Goal: Task Accomplishment & Management: Manage account settings

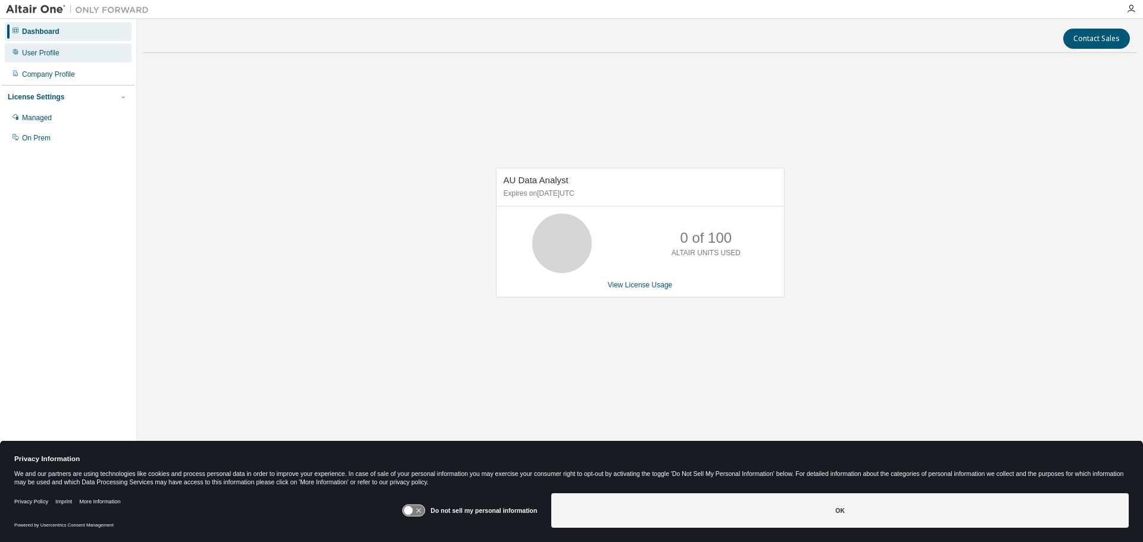
click at [54, 56] on div "User Profile" at bounding box center [41, 53] width 38 height 10
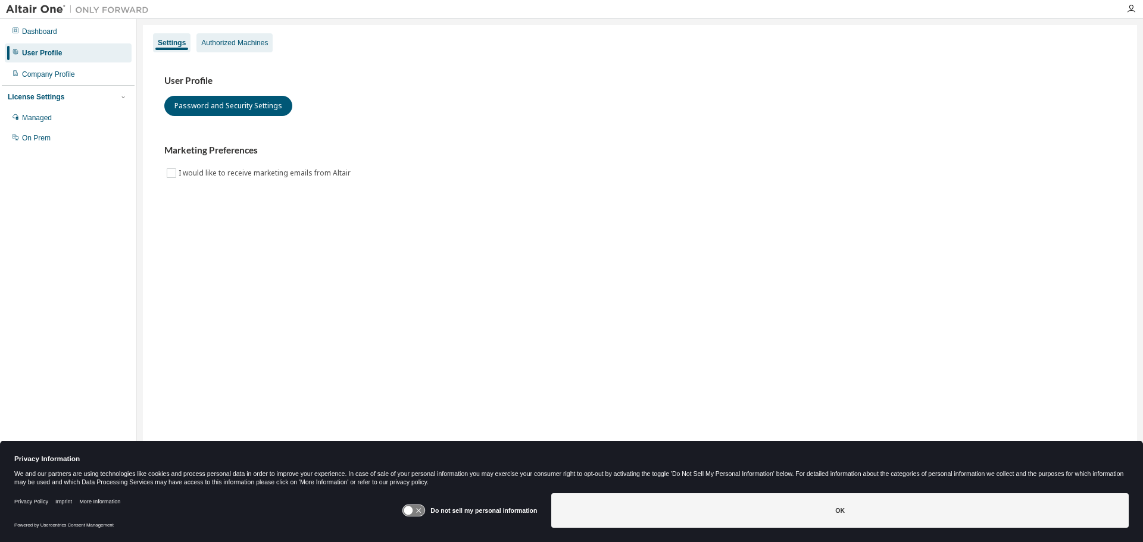
click at [236, 47] on div "Authorized Machines" at bounding box center [234, 43] width 67 height 10
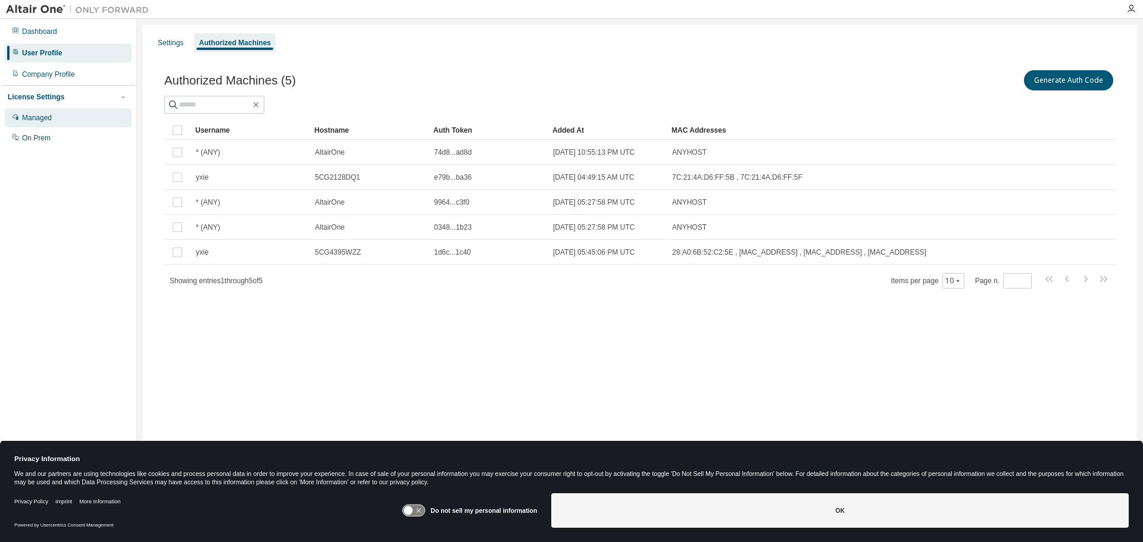
click at [92, 121] on div "Managed" at bounding box center [68, 117] width 127 height 19
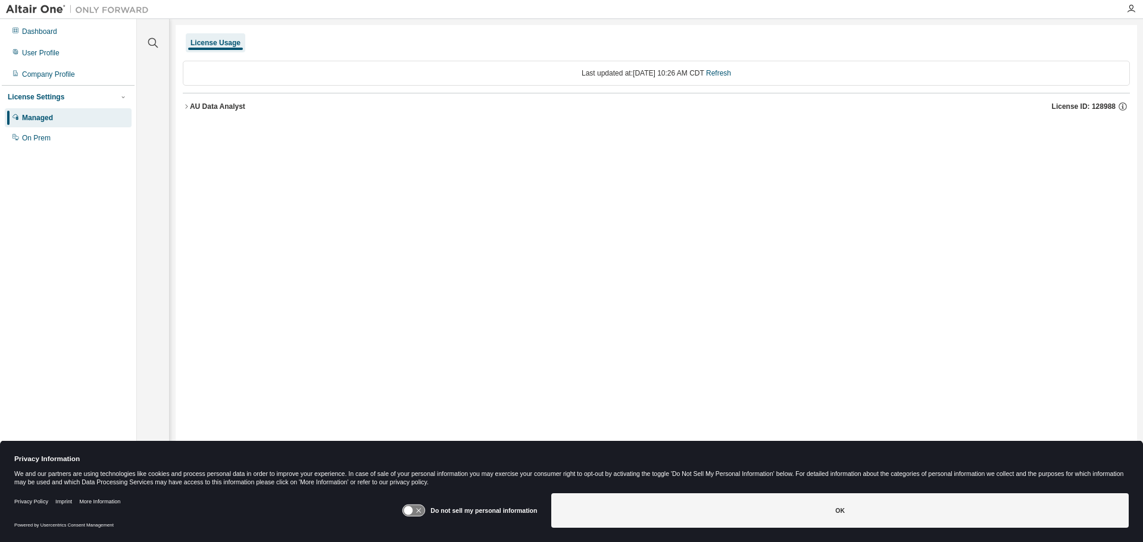
click at [189, 106] on icon "button" at bounding box center [186, 106] width 7 height 7
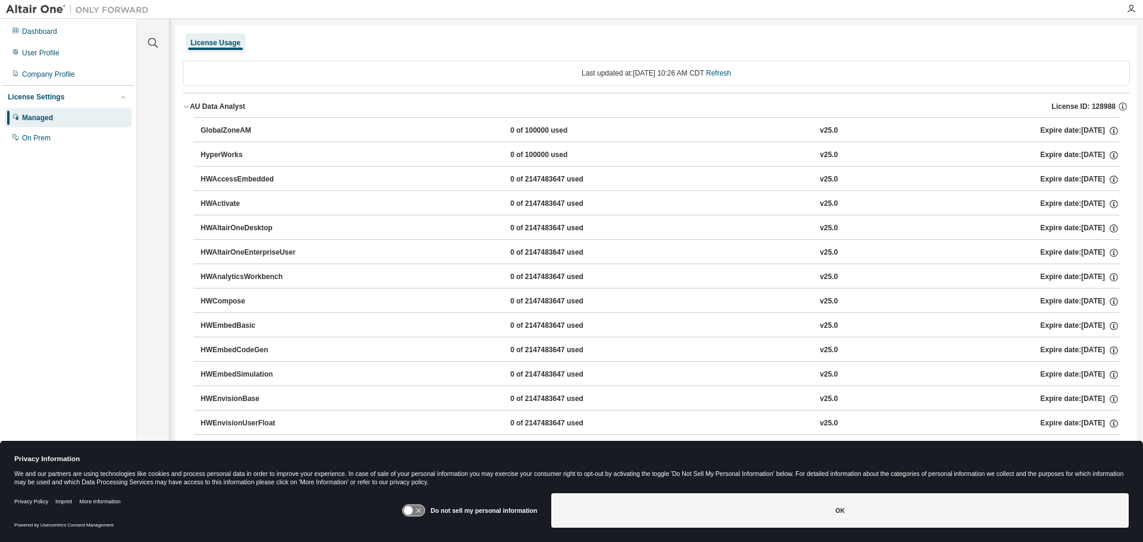
click at [189, 106] on icon "button" at bounding box center [186, 106] width 7 height 7
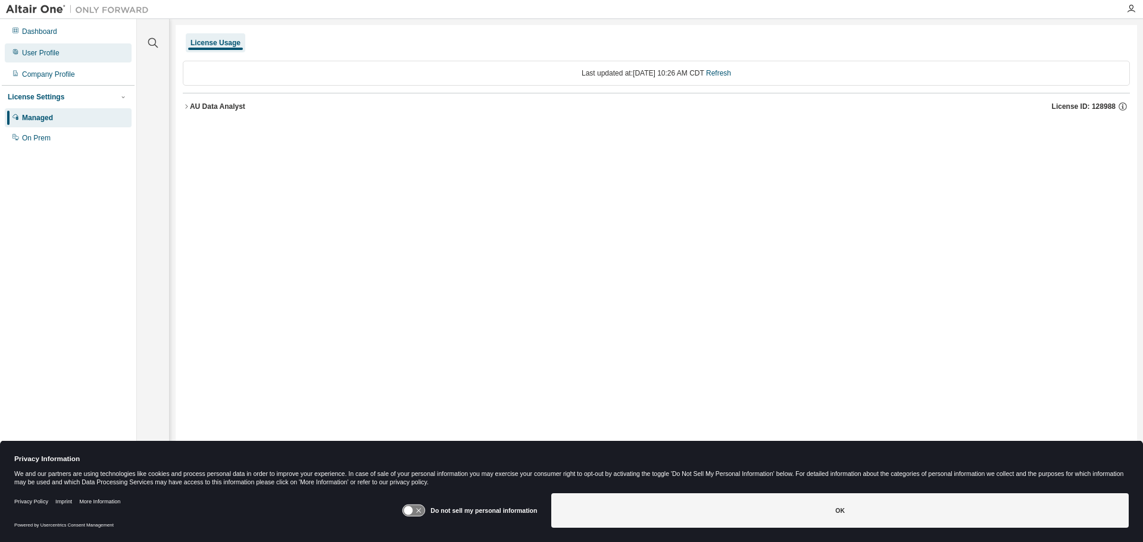
click at [99, 60] on div "User Profile" at bounding box center [68, 52] width 127 height 19
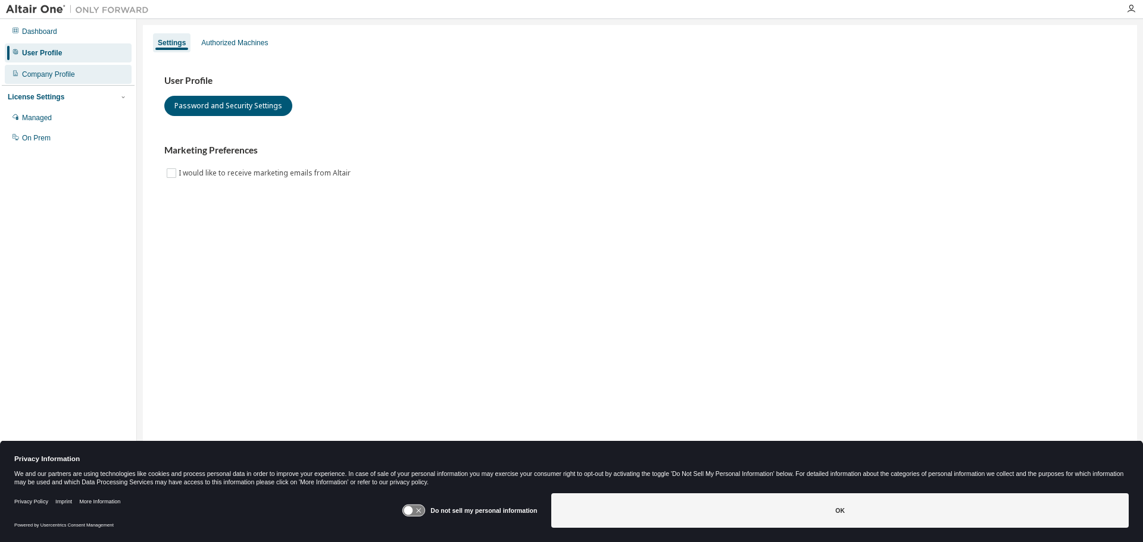
click at [92, 73] on div "Company Profile" at bounding box center [68, 74] width 127 height 19
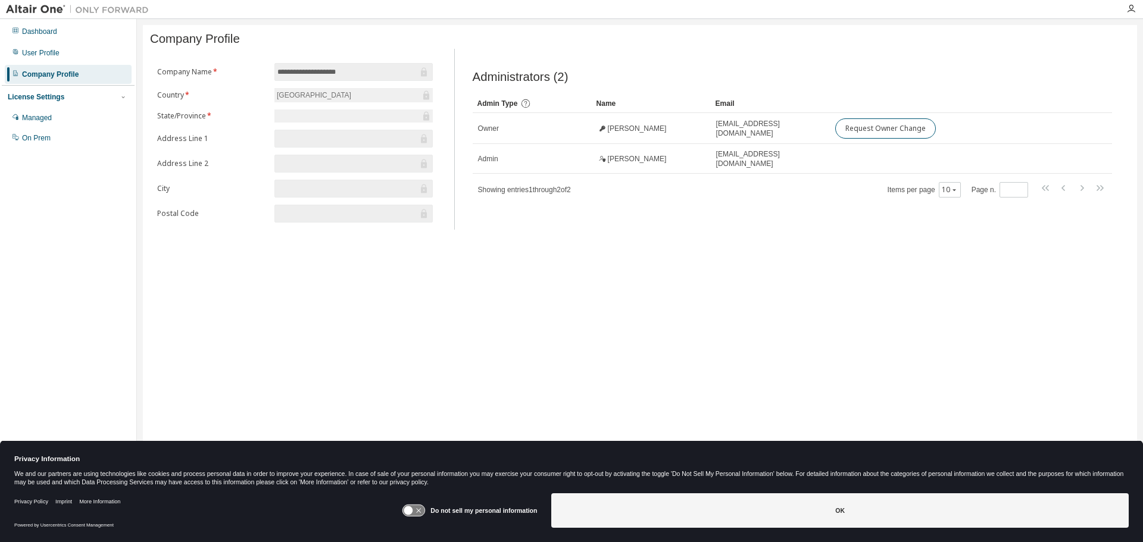
click at [613, 379] on div "**********" at bounding box center [640, 263] width 994 height 477
click at [601, 239] on div "**********" at bounding box center [640, 263] width 994 height 477
click at [1128, 11] on icon "button" at bounding box center [1131, 9] width 10 height 10
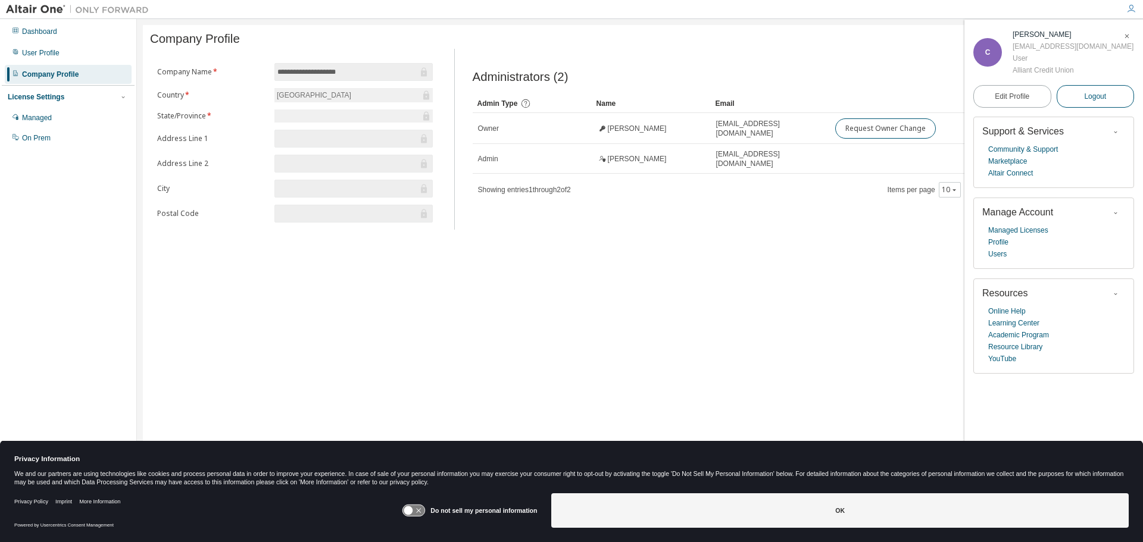
click at [1106, 96] on span "Logout" at bounding box center [1095, 96] width 22 height 12
